Goal: Feedback & Contribution: Leave review/rating

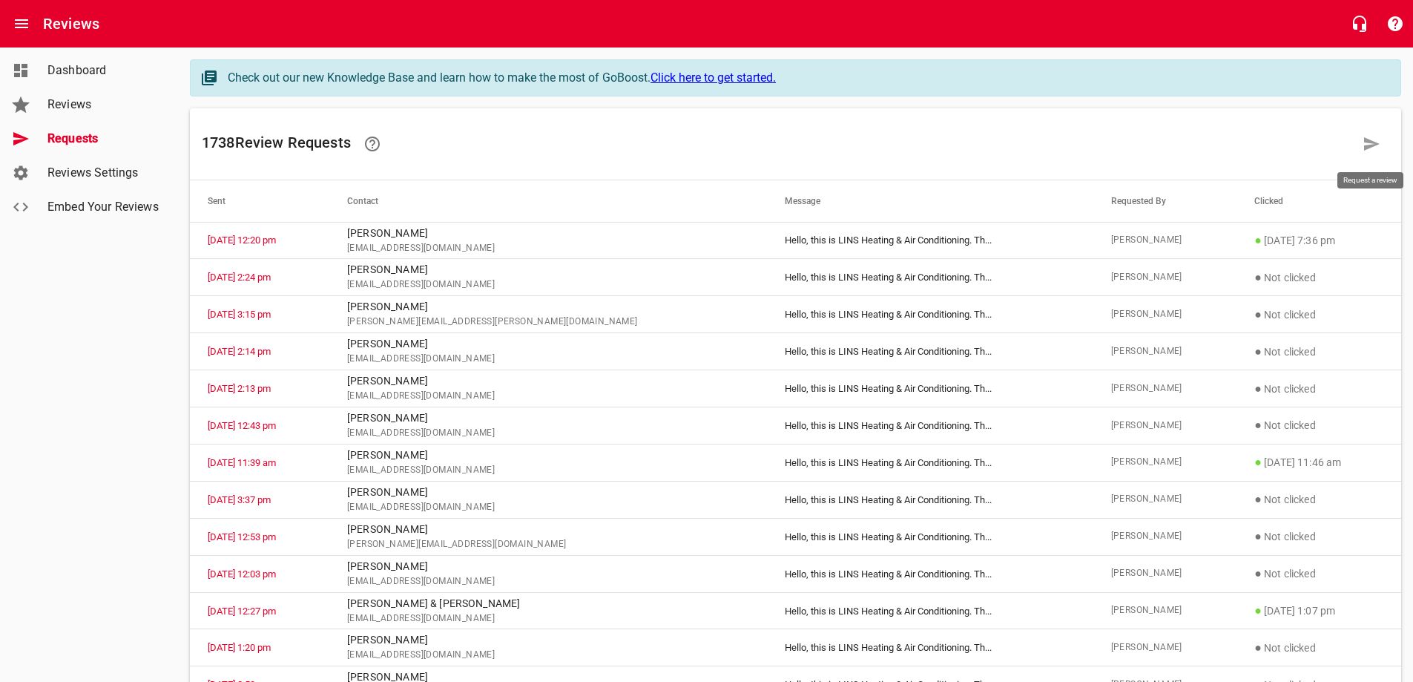
click at [1375, 148] on icon at bounding box center [1372, 144] width 18 height 18
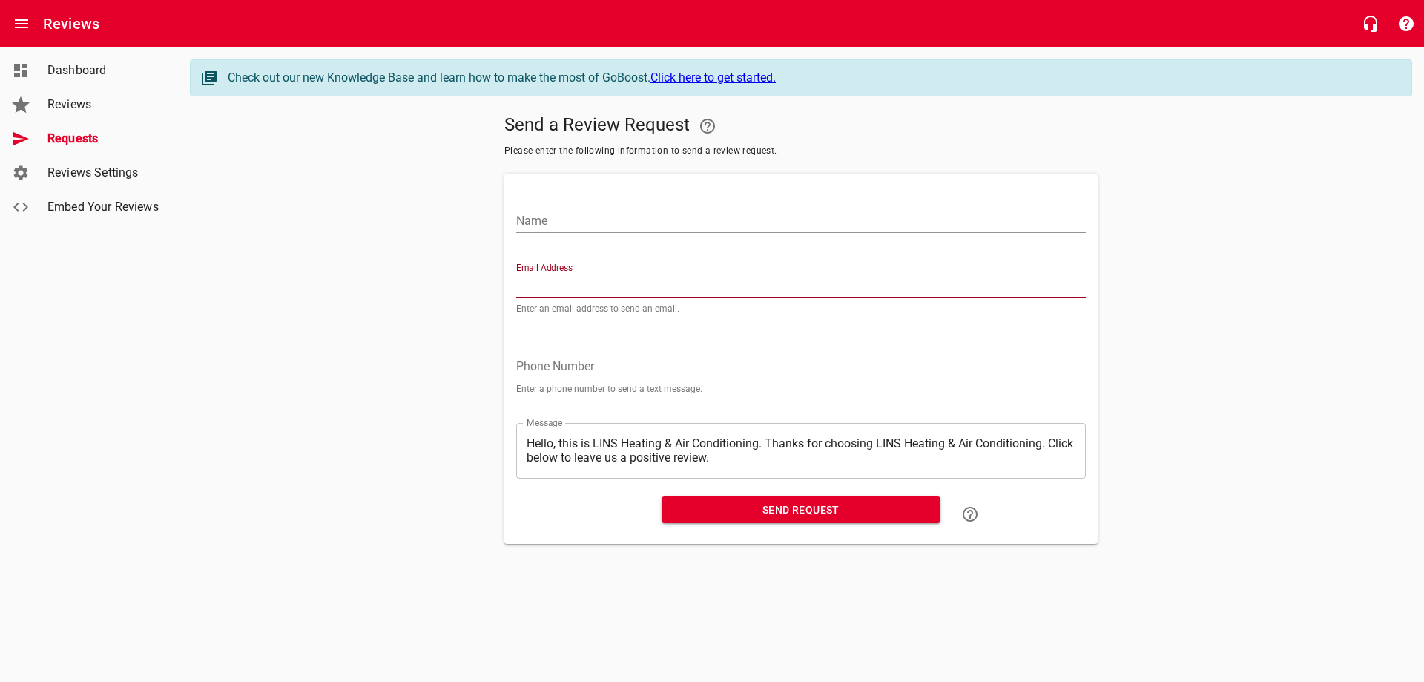
paste input "[EMAIL_ADDRESS][DOMAIN_NAME]"
type input "[EMAIL_ADDRESS][DOMAIN_NAME]"
click at [590, 217] on input "Name" at bounding box center [801, 221] width 570 height 24
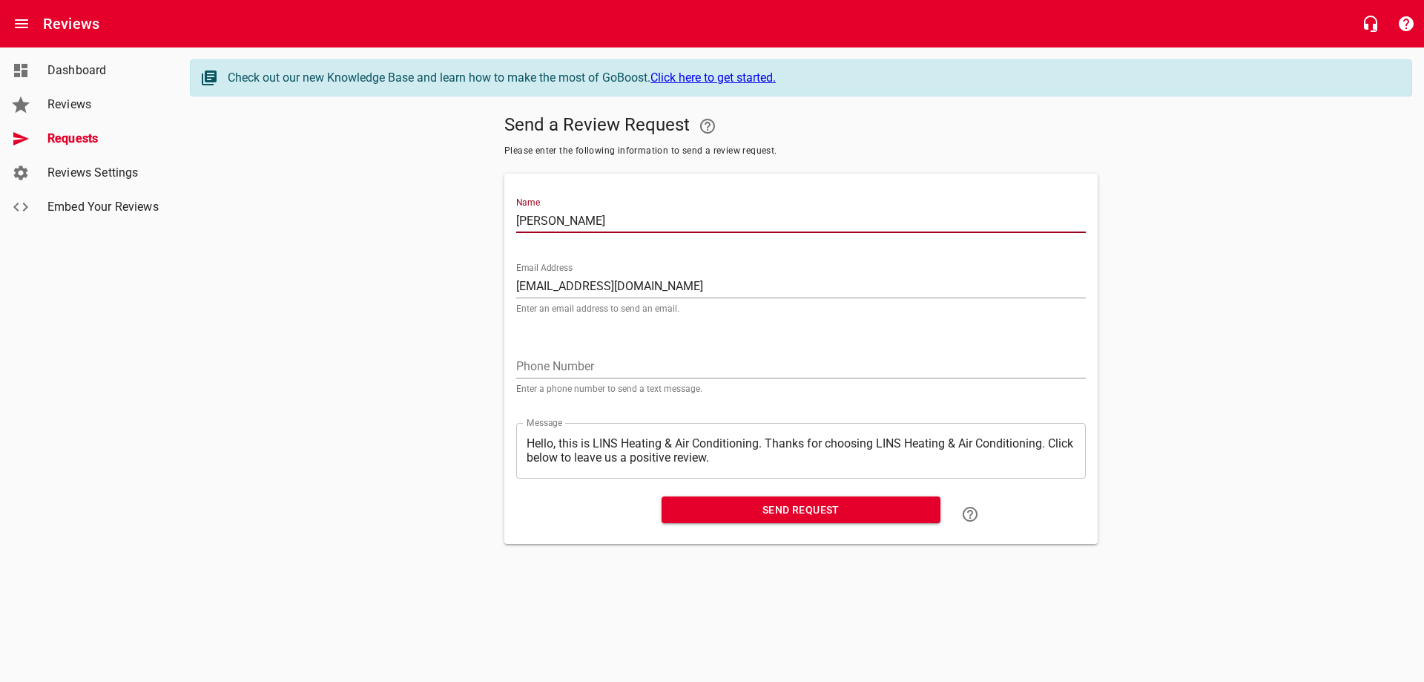
type input "[PERSON_NAME]"
click at [797, 510] on span "Send Request" at bounding box center [801, 510] width 255 height 19
